Goal: Transaction & Acquisition: Purchase product/service

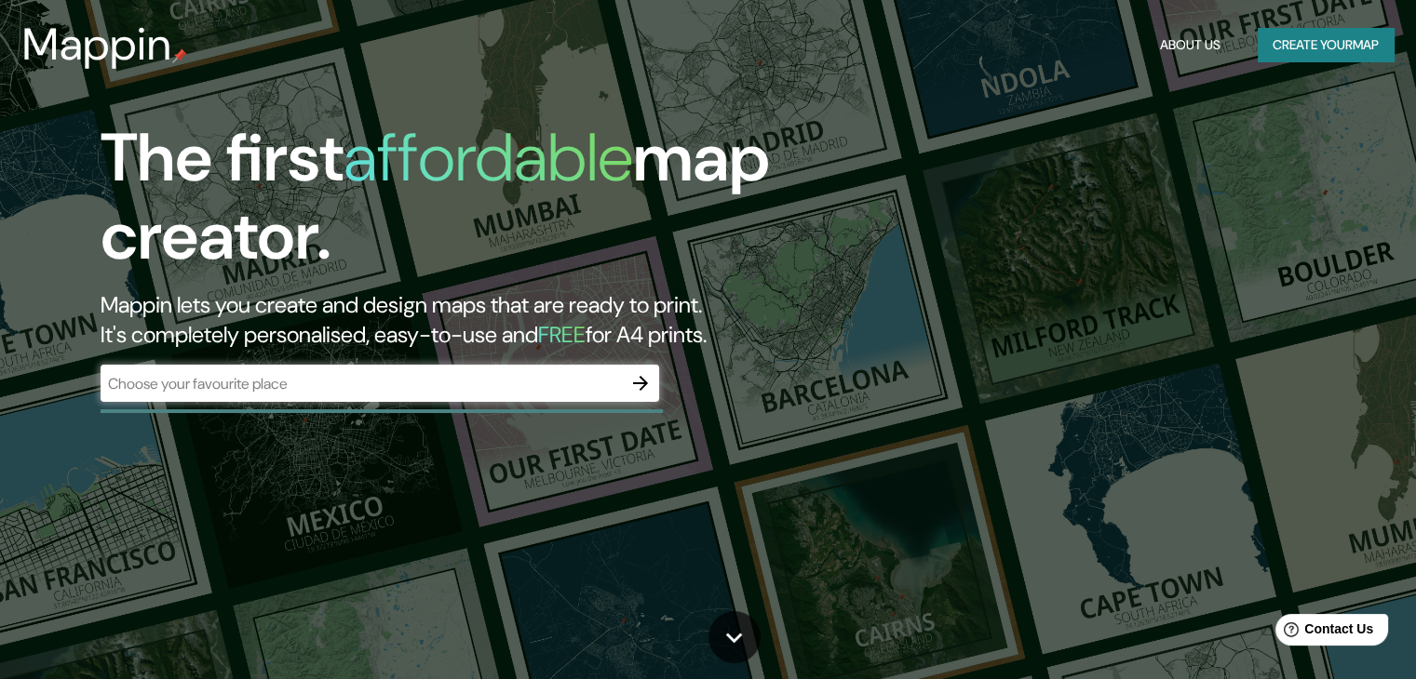
click at [365, 397] on div "​" at bounding box center [380, 383] width 558 height 37
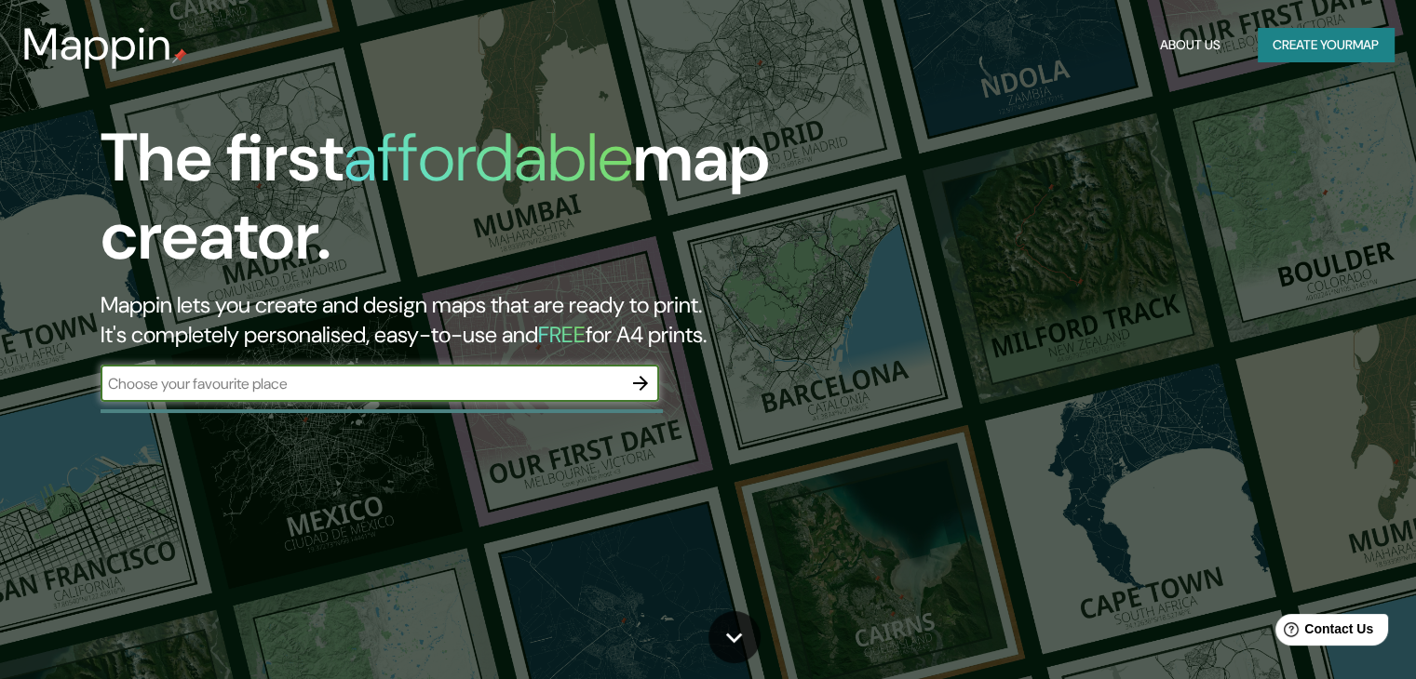
click at [362, 393] on input "text" at bounding box center [361, 383] width 521 height 21
type input "fddf"
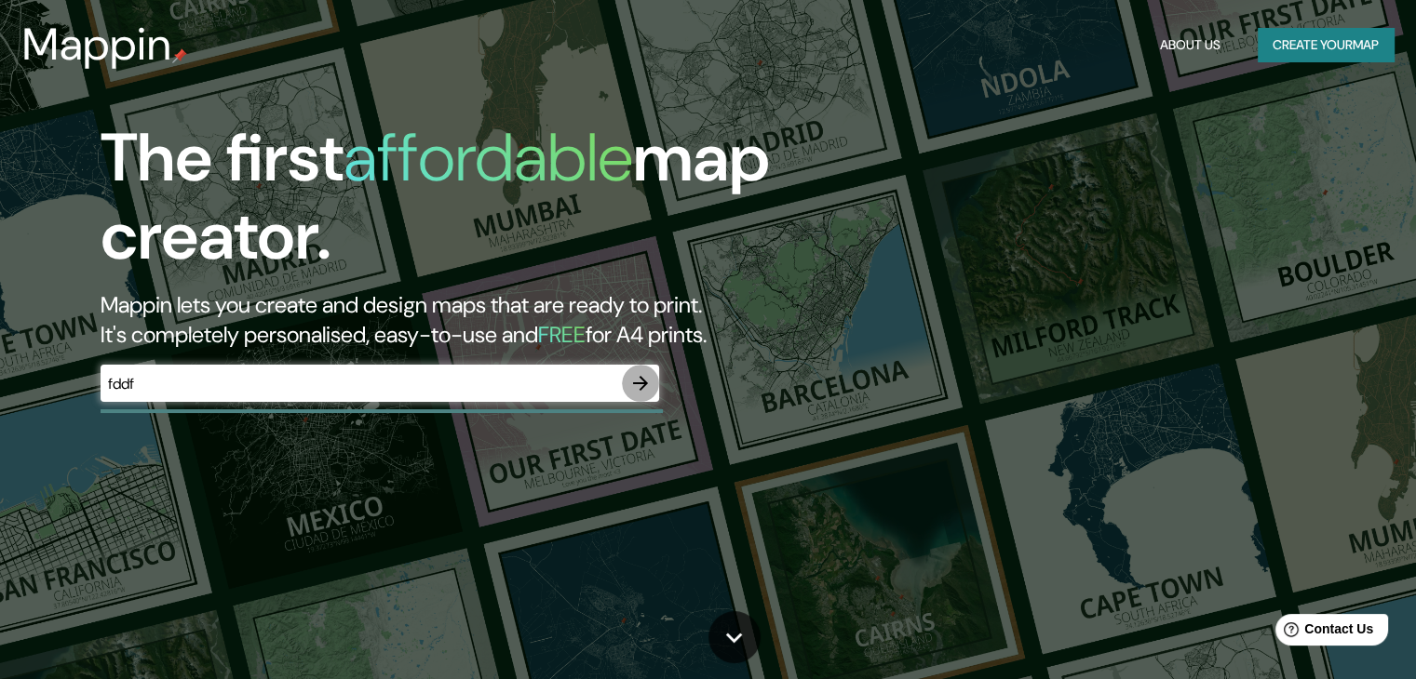
click at [644, 381] on icon "button" at bounding box center [640, 383] width 15 height 15
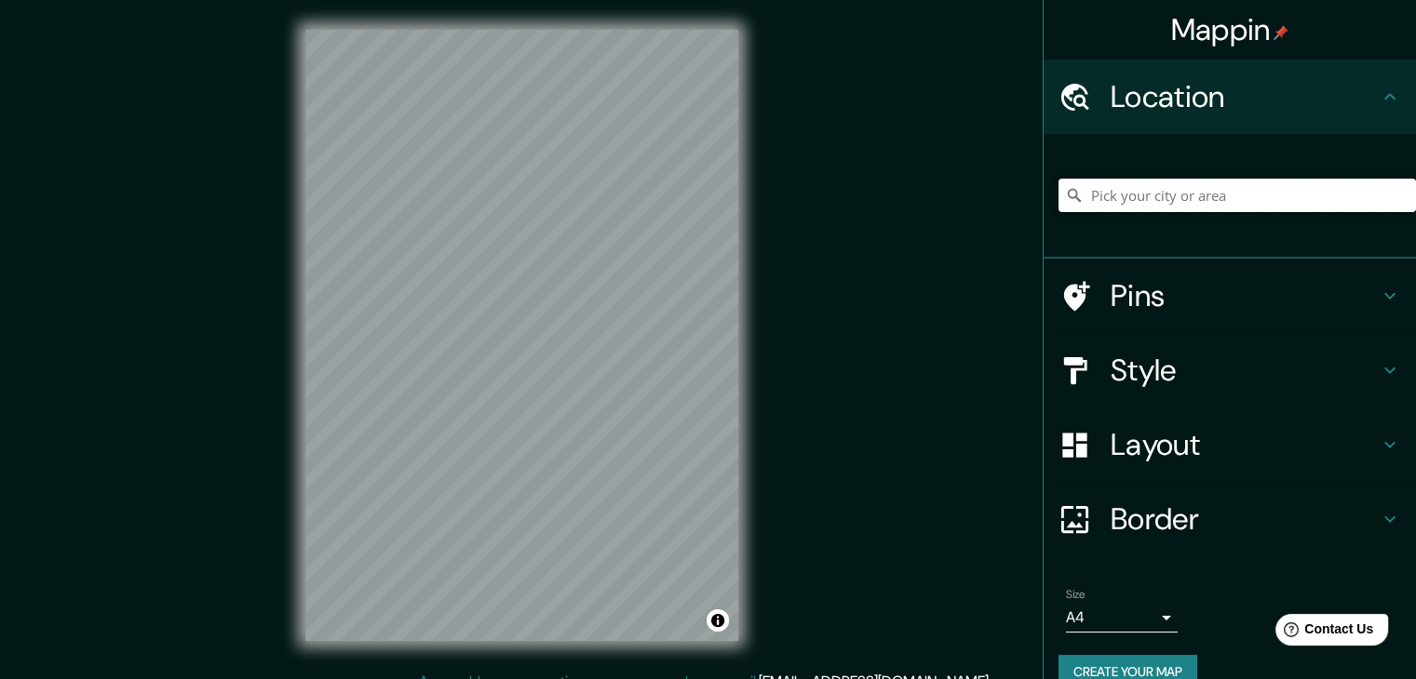
click at [1210, 189] on input "Pick your city or area" at bounding box center [1236, 196] width 357 height 34
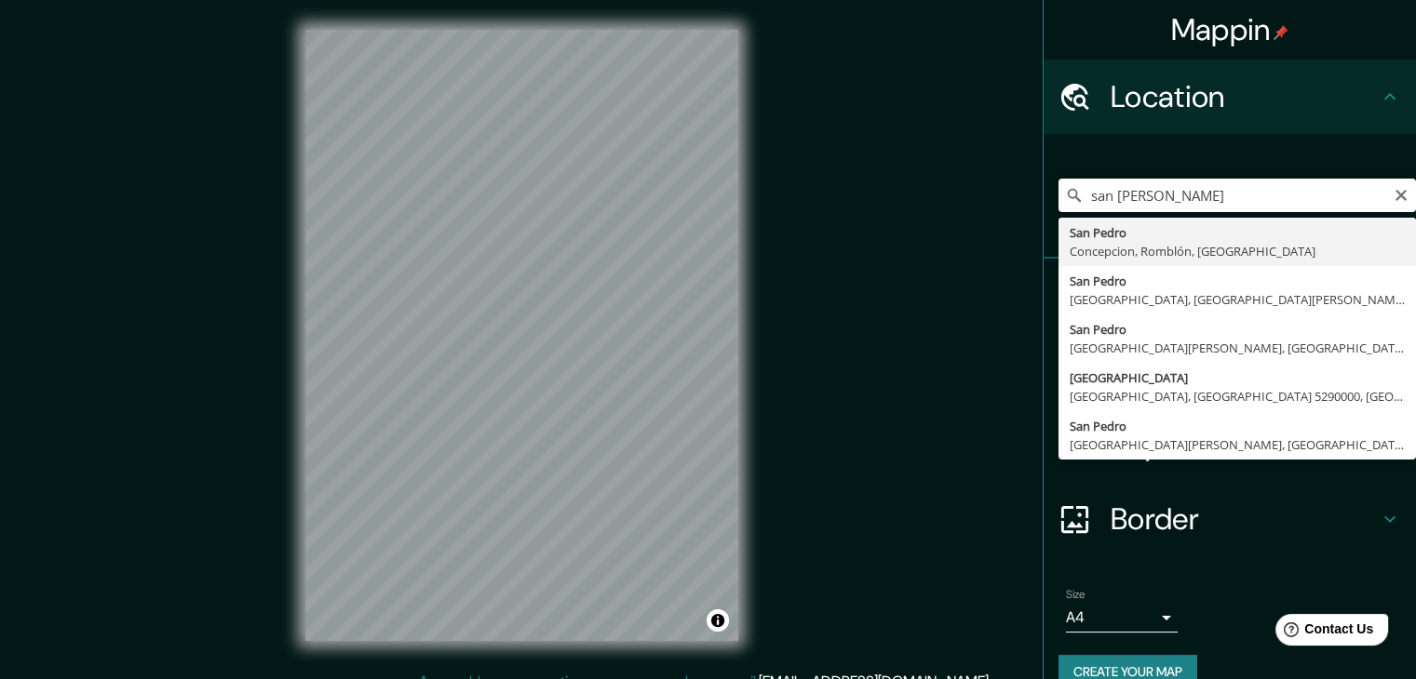
type input "[GEOGRAPHIC_DATA][PERSON_NAME], [GEOGRAPHIC_DATA][PERSON_NAME], [GEOGRAPHIC_DAT…"
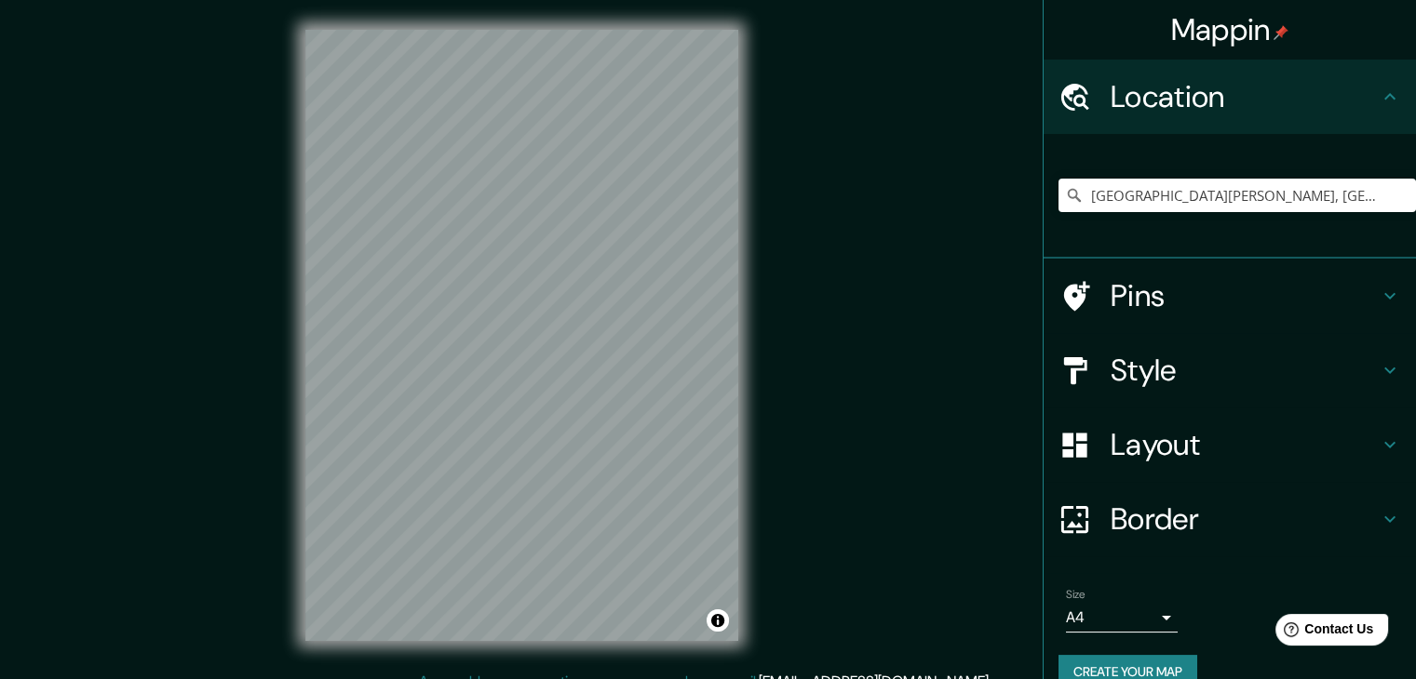
click at [1165, 372] on h4 "Style" at bounding box center [1244, 370] width 268 height 37
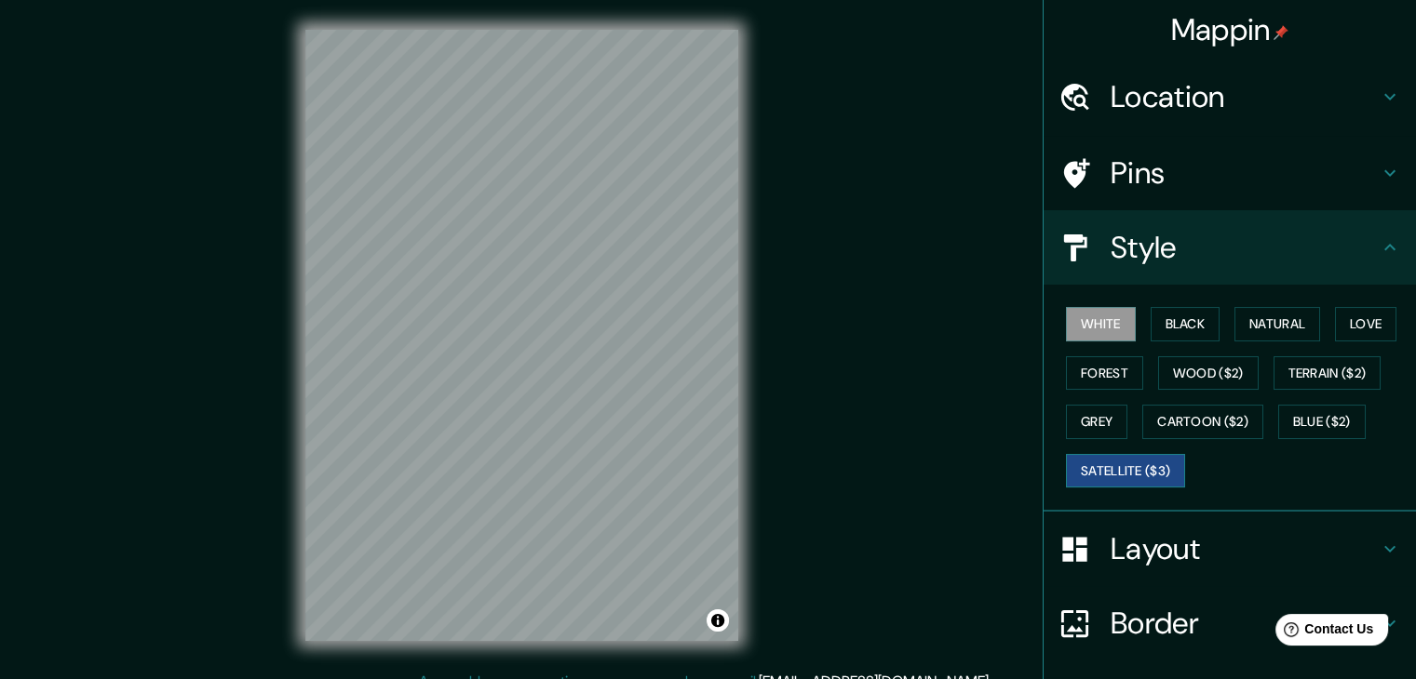
click at [1163, 465] on button "Satellite ($3)" at bounding box center [1125, 471] width 119 height 34
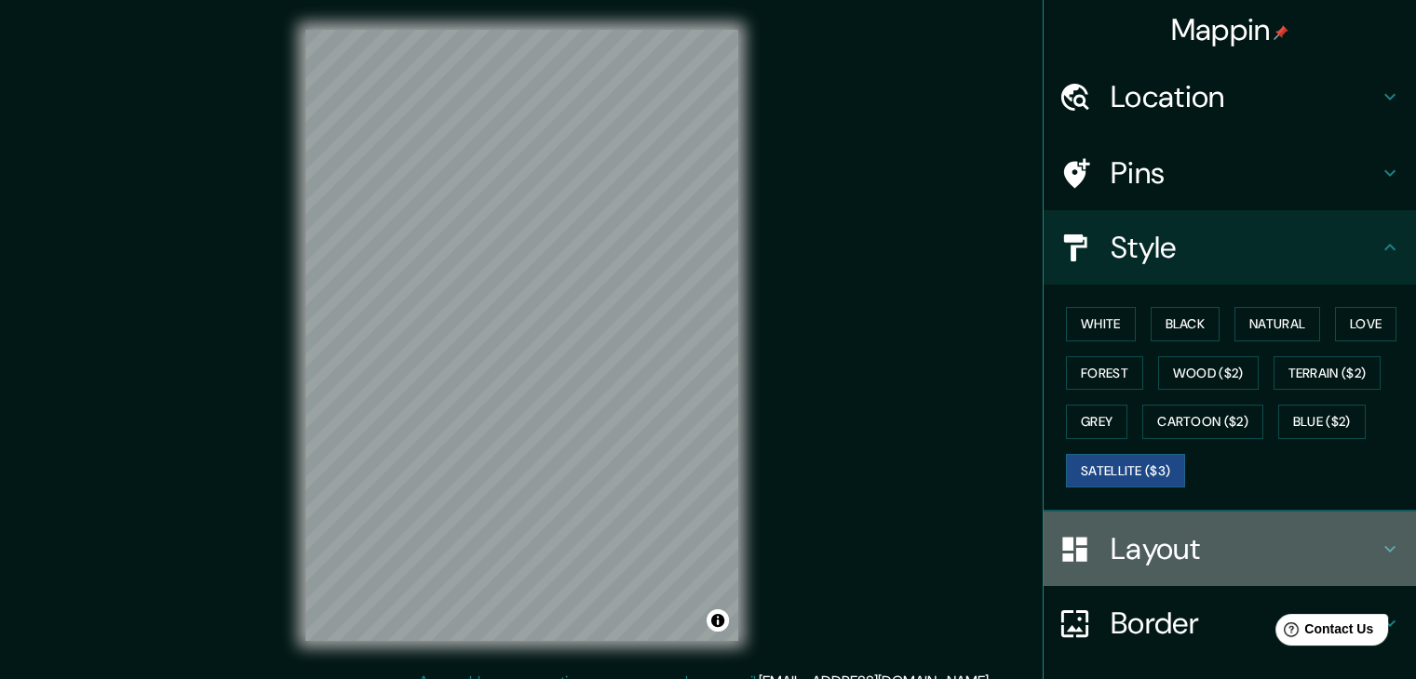
click at [1199, 550] on h4 "Layout" at bounding box center [1244, 549] width 268 height 37
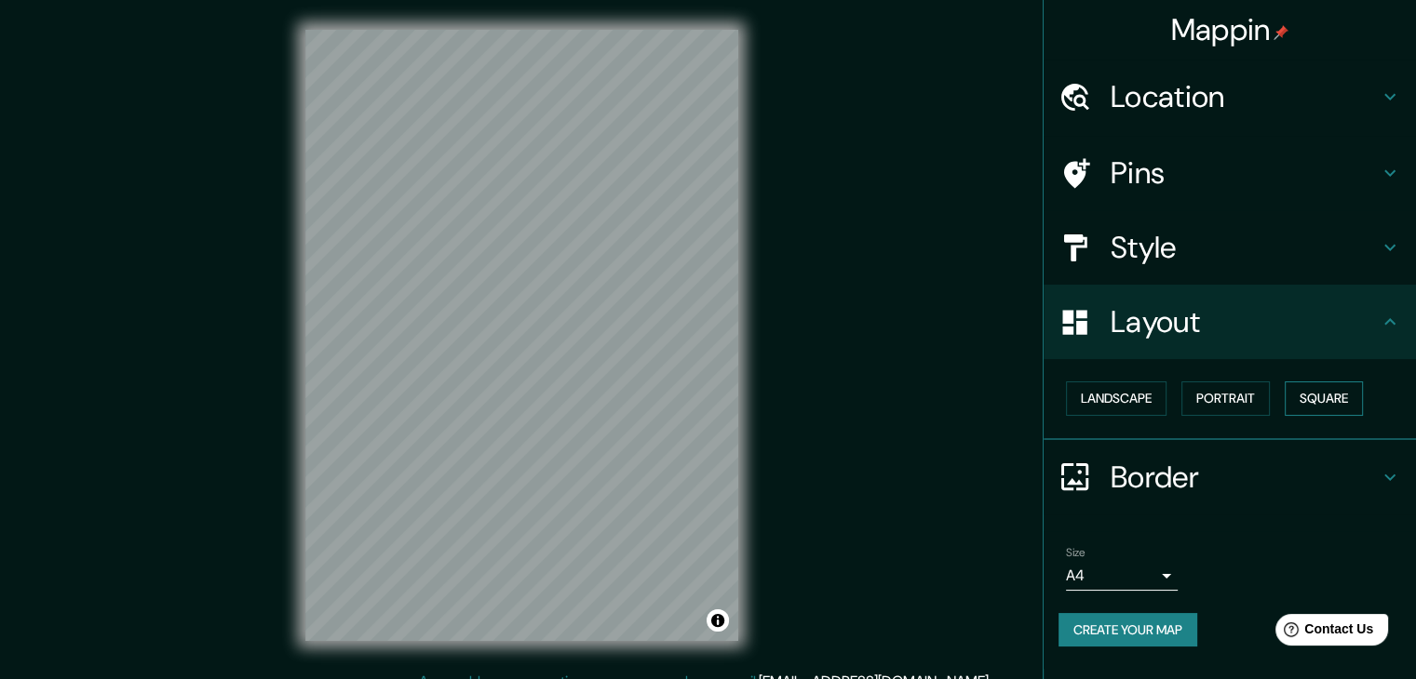
click at [1339, 401] on button "Square" at bounding box center [1323, 399] width 78 height 34
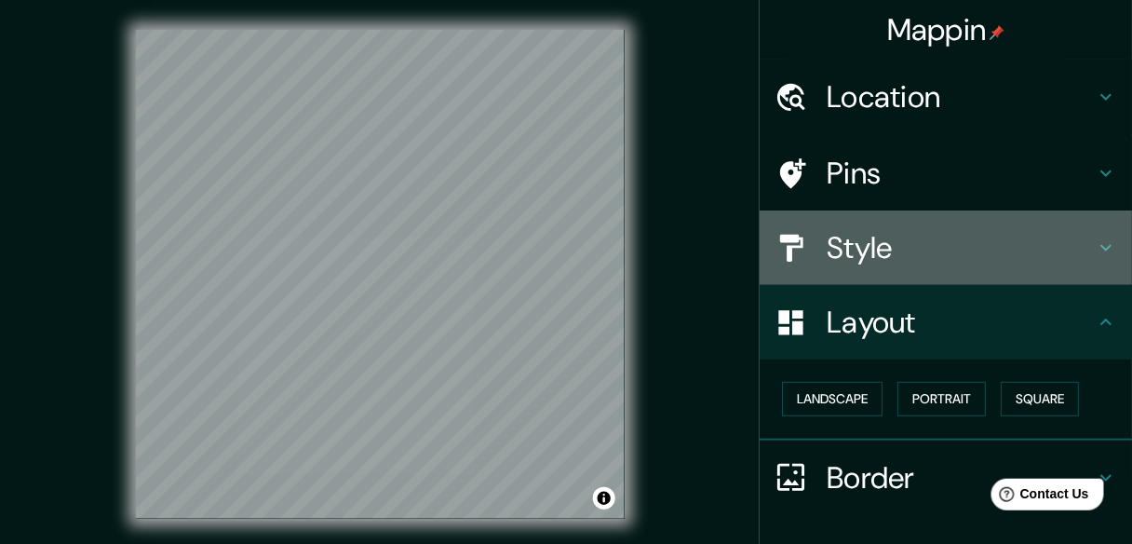
click at [918, 269] on div "Style" at bounding box center [946, 247] width 372 height 74
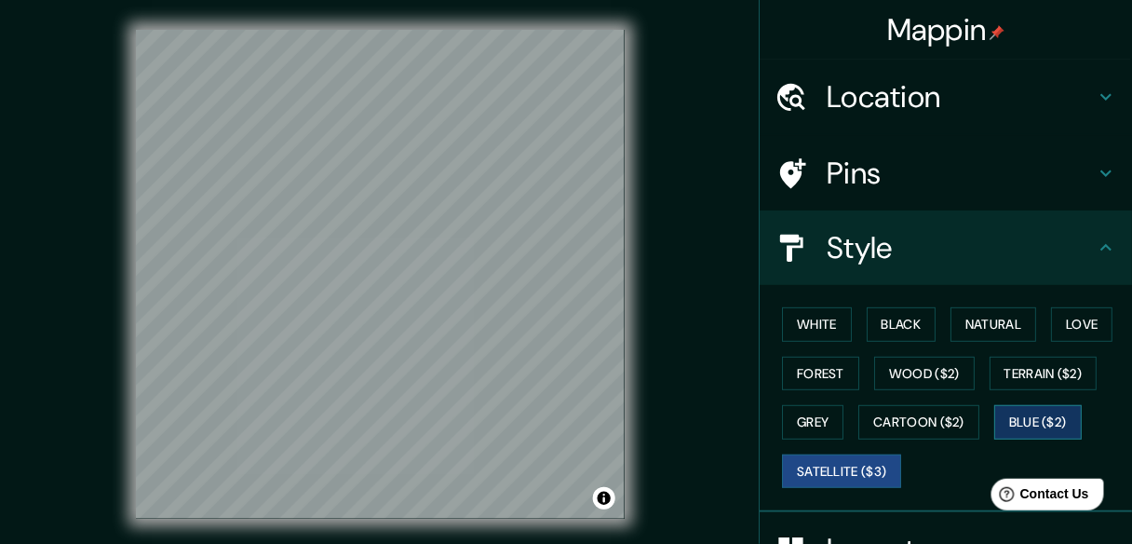
click at [1056, 414] on button "Blue ($2)" at bounding box center [1037, 422] width 87 height 34
click at [881, 86] on h4 "Location" at bounding box center [961, 96] width 268 height 37
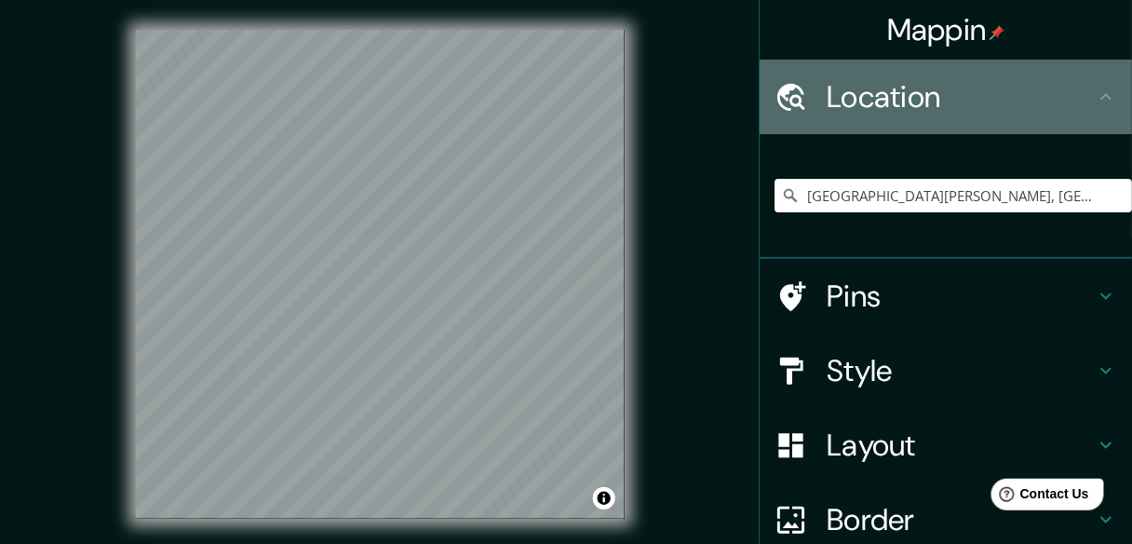
click at [881, 108] on h4 "Location" at bounding box center [961, 96] width 268 height 37
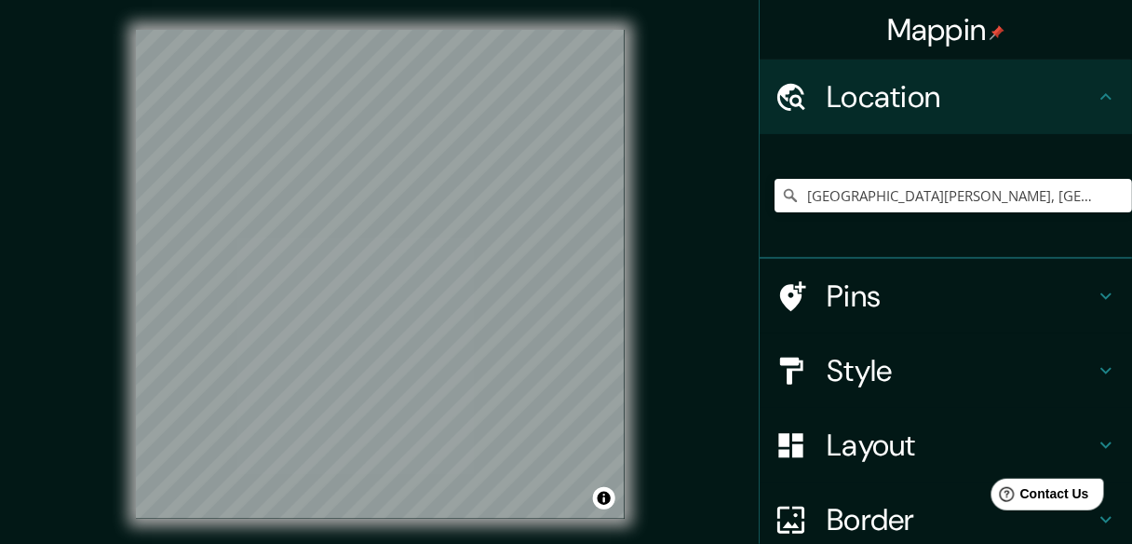
click at [838, 304] on h4 "Pins" at bounding box center [961, 295] width 268 height 37
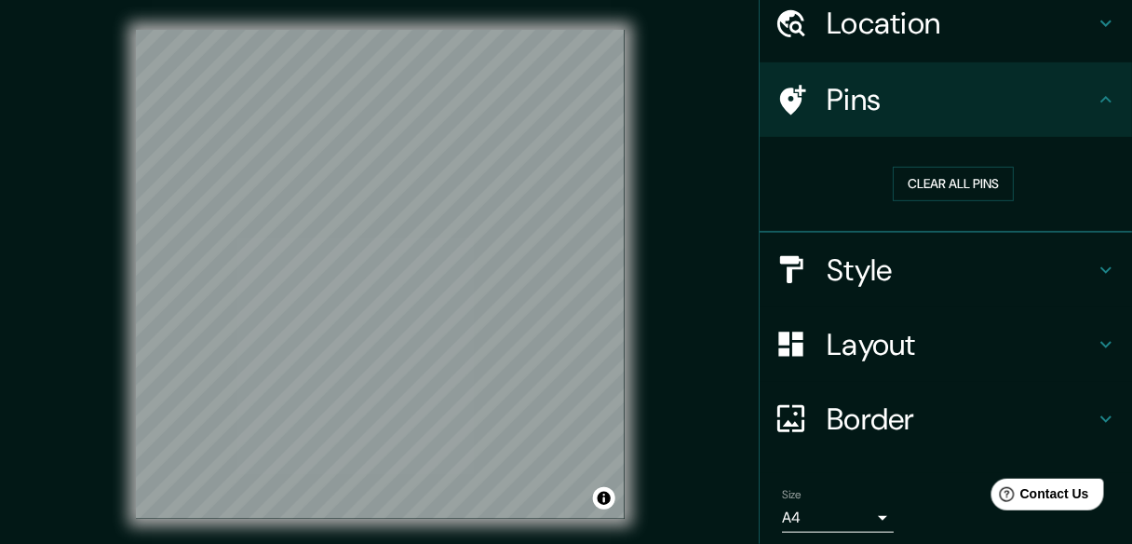
scroll to position [74, 0]
click at [879, 245] on div "Style" at bounding box center [946, 269] width 372 height 74
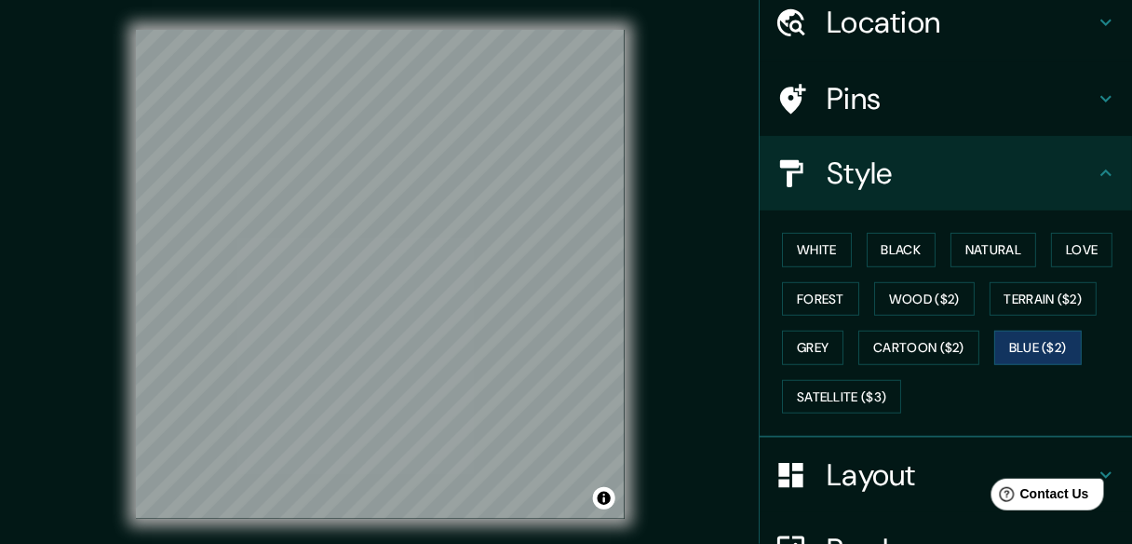
click at [842, 487] on h4 "Layout" at bounding box center [961, 474] width 268 height 37
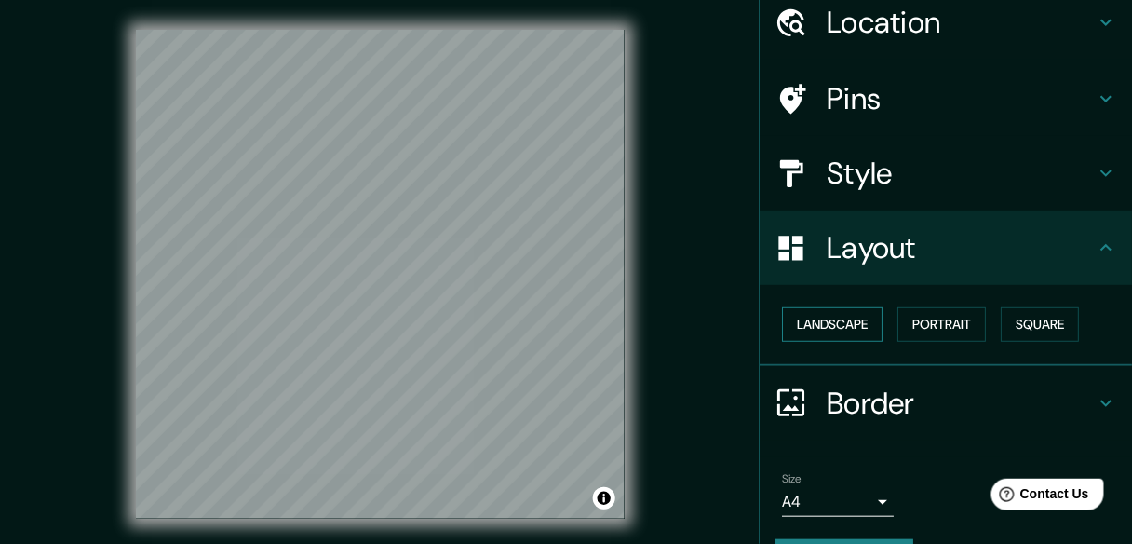
click at [850, 315] on button "Landscape" at bounding box center [832, 324] width 101 height 34
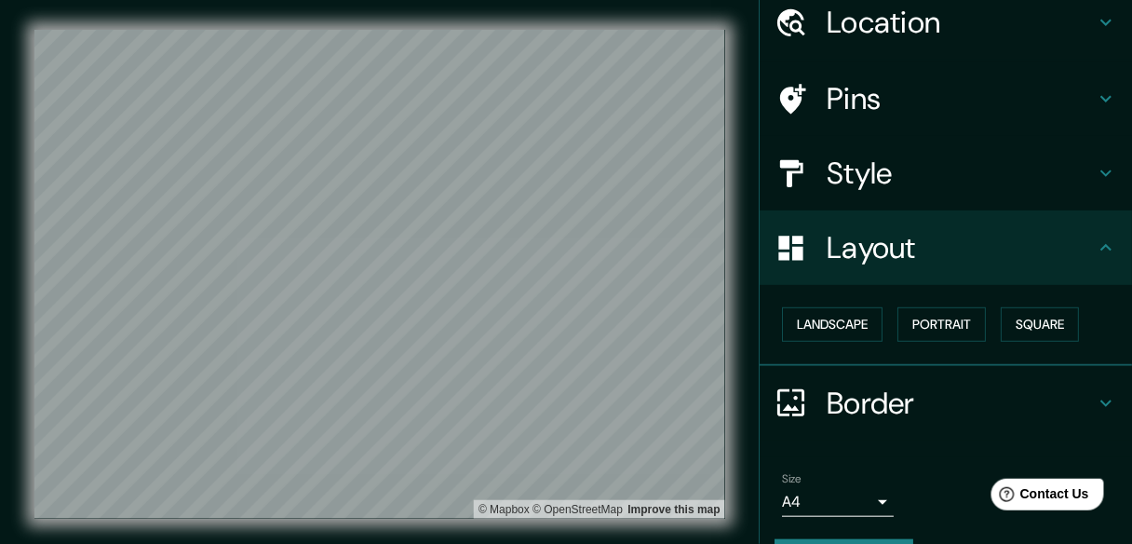
click at [852, 190] on h4 "Style" at bounding box center [961, 173] width 268 height 37
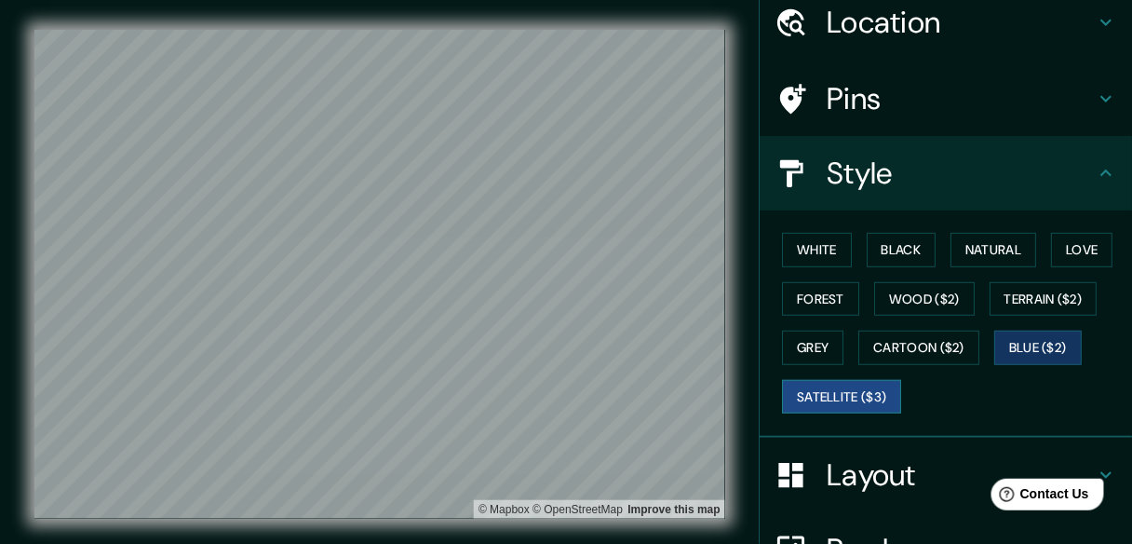
click at [849, 389] on button "Satellite ($3)" at bounding box center [841, 397] width 119 height 34
click at [1030, 345] on button "Blue ($2)" at bounding box center [1037, 347] width 87 height 34
